Goal: Navigation & Orientation: Find specific page/section

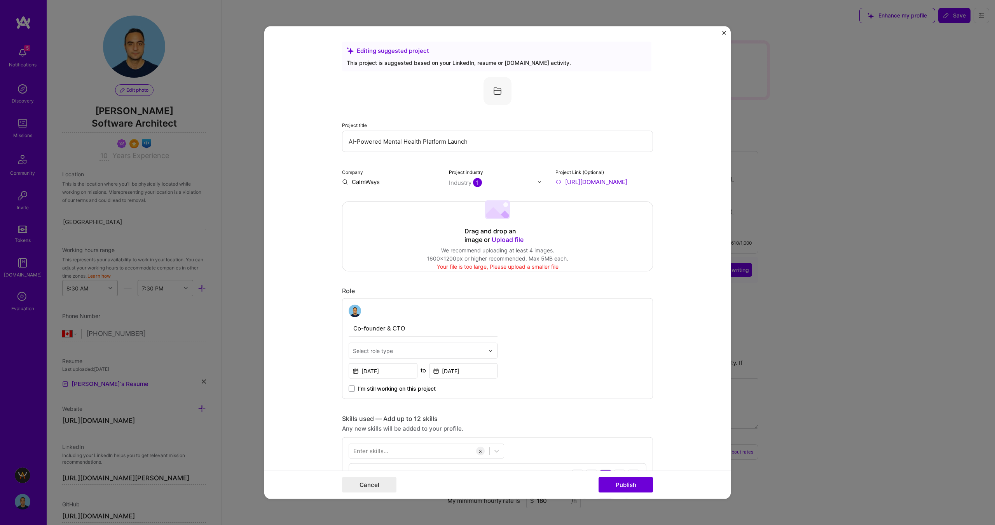
select select "CA"
select select "Right Now"
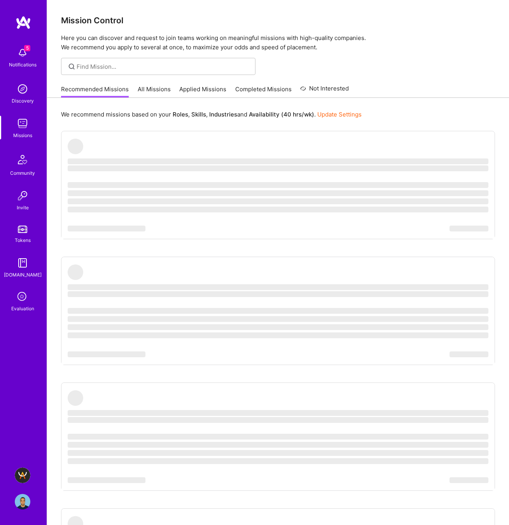
click at [28, 298] on icon at bounding box center [22, 297] width 15 height 15
